Goal: Entertainment & Leisure: Consume media (video, audio)

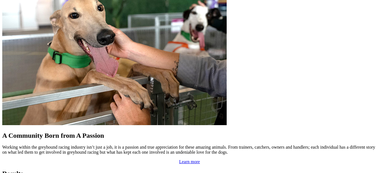
scroll to position [449, 0]
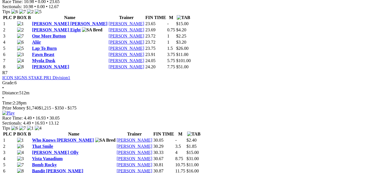
scroll to position [869, 0]
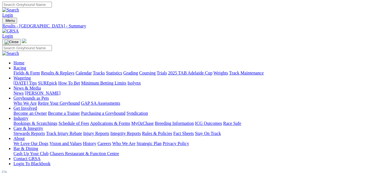
scroll to position [0, 0]
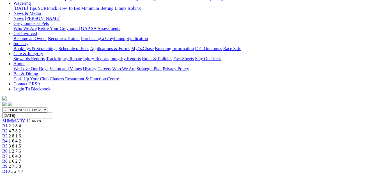
scroll to position [112, 0]
